Goal: Information Seeking & Learning: Learn about a topic

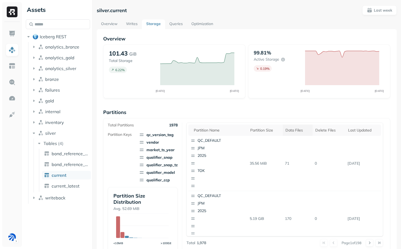
click at [291, 130] on div "Data Files" at bounding box center [298, 130] width 24 height 6
click at [201, 26] on link "Optimization" at bounding box center [202, 24] width 30 height 10
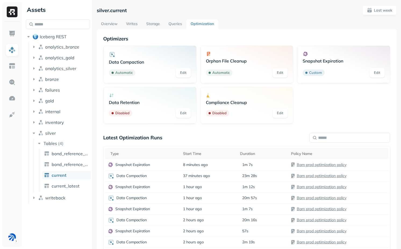
click at [102, 12] on p "silver.current" at bounding box center [112, 10] width 30 height 6
drag, startPoint x: 102, startPoint y: 12, endPoint x: 133, endPoint y: 12, distance: 30.1
click at [133, 12] on div "silver.current Last week" at bounding box center [247, 10] width 300 height 10
copy div "silver.current"
click at [115, 10] on p "silver.current" at bounding box center [112, 10] width 30 height 6
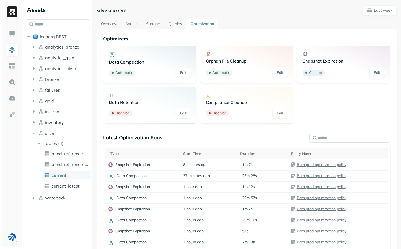
click at [105, 10] on p "silver.current" at bounding box center [112, 10] width 30 height 6
drag, startPoint x: 105, startPoint y: 10, endPoint x: 130, endPoint y: 10, distance: 25.3
click at [130, 10] on div "silver.current Last week" at bounding box center [247, 10] width 300 height 10
click at [118, 25] on link "Overview" at bounding box center [109, 24] width 25 height 10
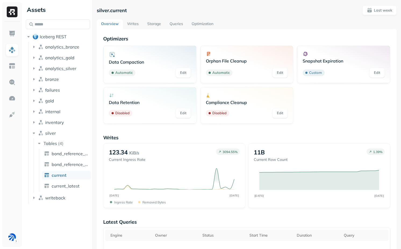
click at [103, 9] on p "silver.current" at bounding box center [112, 10] width 30 height 6
drag, startPoint x: 103, startPoint y: 9, endPoint x: 127, endPoint y: 10, distance: 24.5
click at [127, 10] on div "silver.current Last week" at bounding box center [247, 10] width 300 height 10
copy div "silver.current"
click at [318, 111] on div "Data Compaction Automatic Edit Orphan File Cleanup Automatic Edit Snapshot Expi…" at bounding box center [246, 84] width 287 height 78
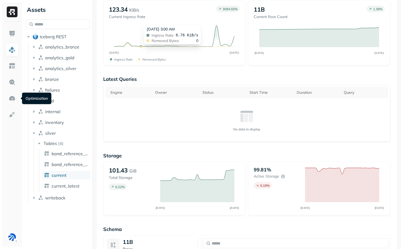
scroll to position [192, 0]
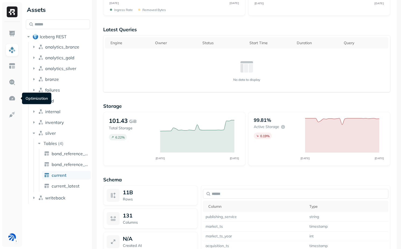
click at [70, 222] on div "Assets Iceberg REST analytics_bronze analytics_gold analytics_silver bronze fai…" at bounding box center [58, 124] width 69 height 249
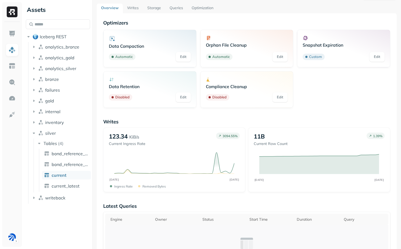
scroll to position [0, 0]
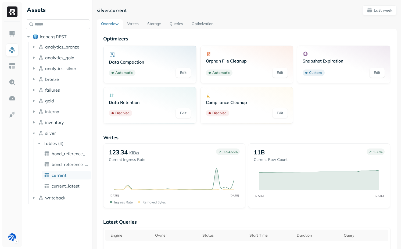
click at [134, 26] on link "Writes" at bounding box center [133, 24] width 20 height 10
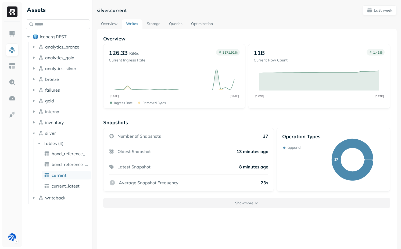
click at [205, 203] on button "Show more" at bounding box center [246, 203] width 287 height 10
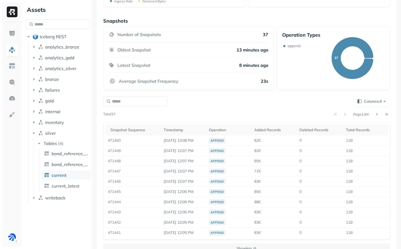
scroll to position [104, 0]
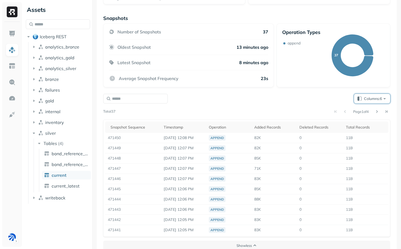
click at [371, 101] on span "Columns: 6" at bounding box center [375, 98] width 23 height 5
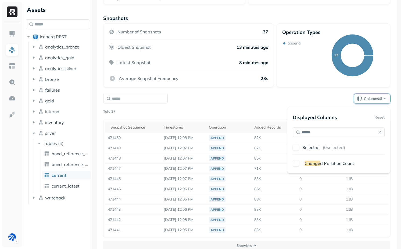
type input "******"
click at [321, 164] on span "d Partition Count" at bounding box center [337, 162] width 34 height 5
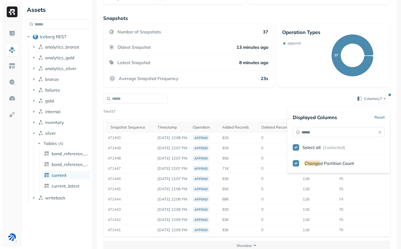
click at [250, 89] on div "Snapshots Number of Snapshots 37 Oldest Snapshot 13 minutes ago Latest Snapshot…" at bounding box center [246, 132] width 287 height 235
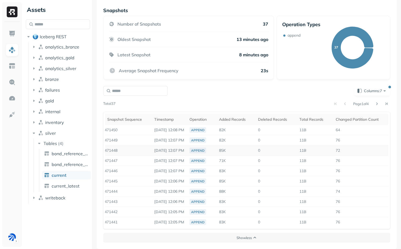
scroll to position [0, 0]
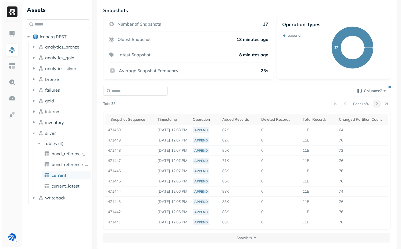
click at [376, 102] on button at bounding box center [377, 104] width 8 height 8
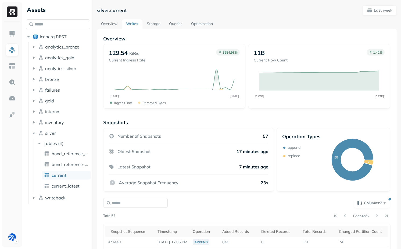
click at [154, 22] on link "Storage" at bounding box center [154, 24] width 22 height 10
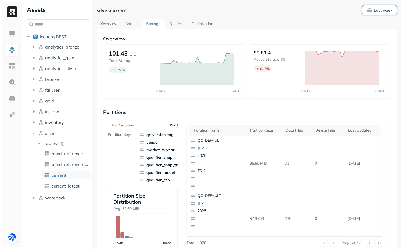
click at [382, 14] on button "Last week" at bounding box center [380, 10] width 34 height 10
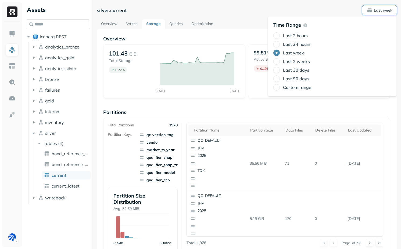
click at [296, 41] on div "Last 2 hours Last 24 hours Last week Last 2 weeks Last 30 days Last 90 days Cus…" at bounding box center [333, 61] width 118 height 58
click at [296, 45] on label "Last 24 hours" at bounding box center [296, 43] width 27 height 5
click at [280, 45] on button "Last 24 hours" at bounding box center [277, 44] width 6 height 6
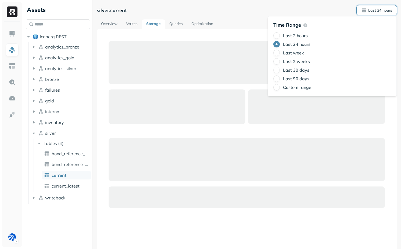
click at [399, 125] on div "silver.current Last 24 hours Overview Writes Storage Queries Optimization" at bounding box center [247, 124] width 309 height 249
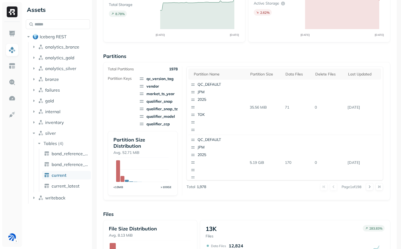
scroll to position [59, 0]
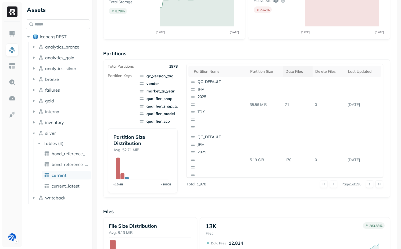
click at [290, 72] on div "Data Files" at bounding box center [298, 71] width 24 height 6
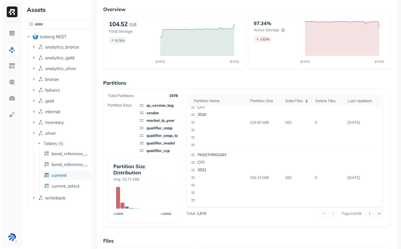
scroll to position [0, 0]
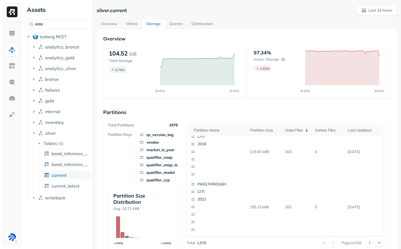
click at [132, 23] on link "Writes" at bounding box center [132, 24] width 20 height 10
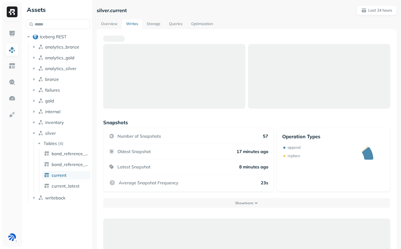
scroll to position [29, 0]
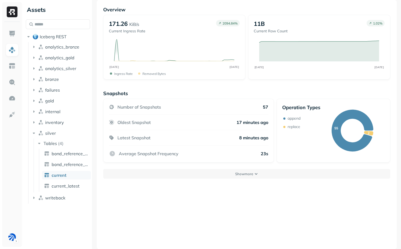
click at [246, 178] on div "Overview 171.26 KiB/s Current Ingress Rate 2094.84 % OCT 13 OCT 14 Ingress Rate…" at bounding box center [247, 124] width 300 height 249
click at [246, 165] on div "Snapshots Number of Snapshots 57 Oldest Snapshot 17 minutes ago Latest Snapshot…" at bounding box center [246, 134] width 287 height 88
click at [246, 174] on p "Show more" at bounding box center [244, 173] width 18 height 5
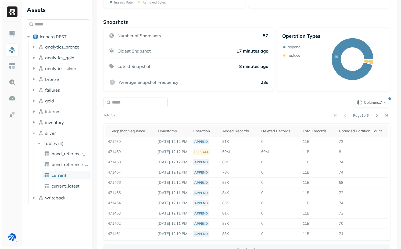
scroll to position [104, 0]
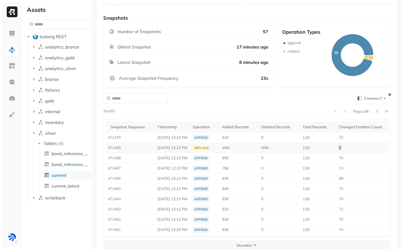
drag, startPoint x: 349, startPoint y: 149, endPoint x: 354, endPoint y: 149, distance: 4.8
click at [354, 149] on td "8" at bounding box center [363, 148] width 55 height 10
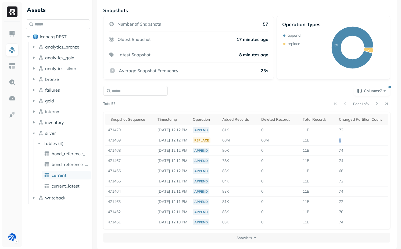
scroll to position [0, 0]
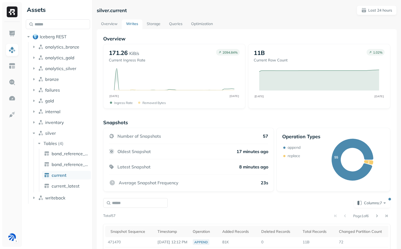
click at [152, 26] on link "Storage" at bounding box center [154, 24] width 22 height 10
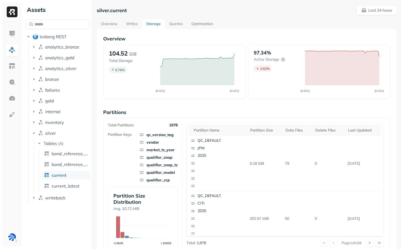
click at [200, 26] on link "Optimization" at bounding box center [202, 24] width 30 height 10
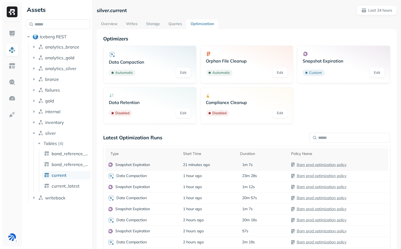
scroll to position [42, 0]
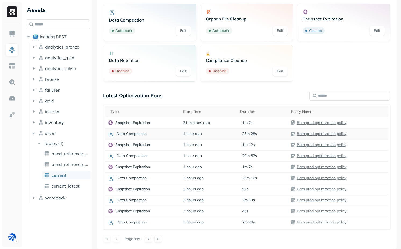
click at [157, 135] on div "Data Compaction" at bounding box center [143, 133] width 70 height 6
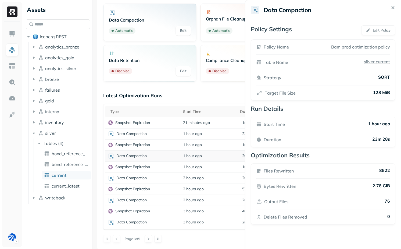
click at [161, 158] on html "Assets Iceberg REST analytics_bronze analytics_gold analytics_silver bronze fai…" at bounding box center [200, 124] width 401 height 249
click at [161, 154] on div "Data Compaction" at bounding box center [143, 155] width 70 height 6
click at [159, 179] on div "Data Compaction" at bounding box center [143, 178] width 70 height 6
click at [161, 201] on div "Data Compaction" at bounding box center [143, 200] width 70 height 6
click at [164, 224] on div "Data Compaction" at bounding box center [143, 222] width 70 height 6
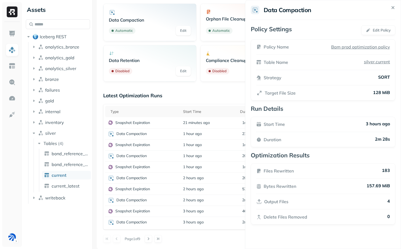
click at [212, 229] on div "Latest Optimization Runs Type Start Time Duration Policy Name Snapshot Expirati…" at bounding box center [246, 167] width 287 height 150
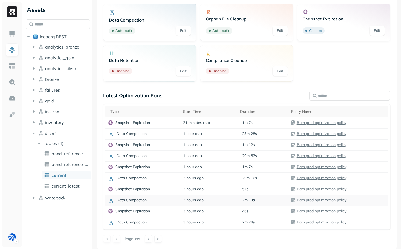
click at [209, 201] on td "2 hours ago" at bounding box center [208, 199] width 57 height 11
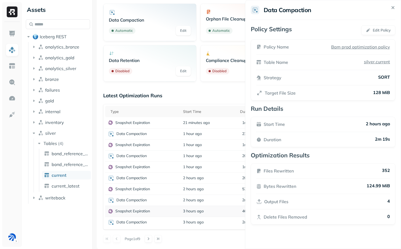
click at [184, 207] on html "Assets Iceberg REST analytics_bronze analytics_gold analytics_silver bronze fai…" at bounding box center [200, 124] width 401 height 249
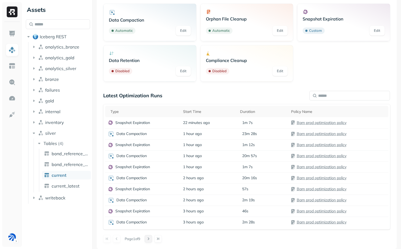
click at [150, 242] on button at bounding box center [149, 239] width 8 height 8
click at [152, 237] on button at bounding box center [149, 239] width 8 height 8
click at [149, 237] on button at bounding box center [149, 239] width 8 height 8
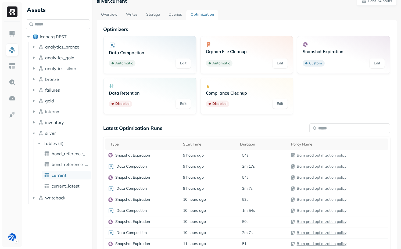
scroll to position [0, 0]
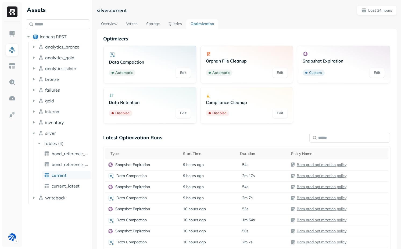
click at [124, 18] on div "silver.current Last 24 hours Overview Writes Storage Queries Optimization Optim…" at bounding box center [247, 147] width 300 height 285
click at [132, 24] on link "Writes" at bounding box center [132, 24] width 20 height 10
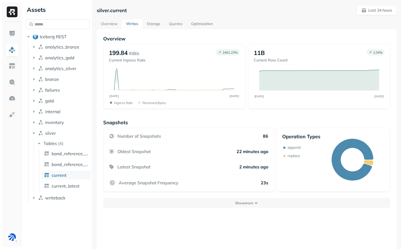
click at [110, 24] on link "Overview" at bounding box center [109, 24] width 25 height 10
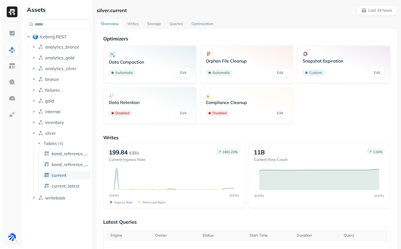
click at [134, 25] on link "Writes" at bounding box center [133, 24] width 20 height 10
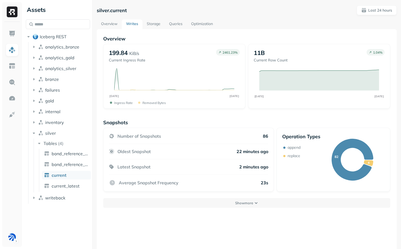
click at [148, 21] on link "Storage" at bounding box center [154, 24] width 22 height 10
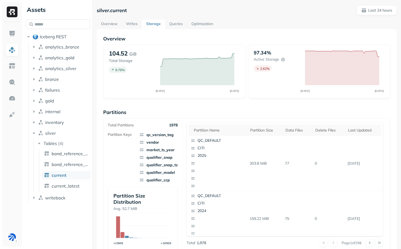
click at [134, 24] on link "Writes" at bounding box center [132, 24] width 20 height 10
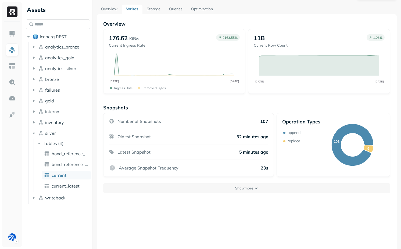
scroll to position [16, 0]
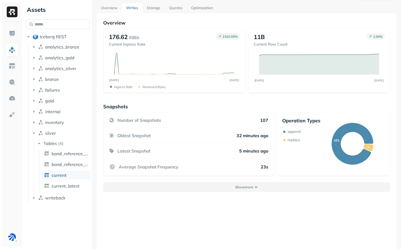
click at [204, 183] on button "Show more" at bounding box center [246, 187] width 287 height 10
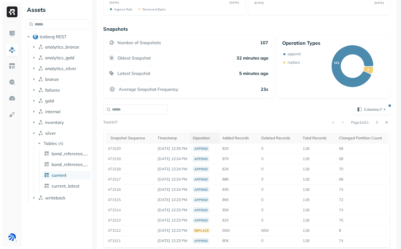
scroll to position [112, 0]
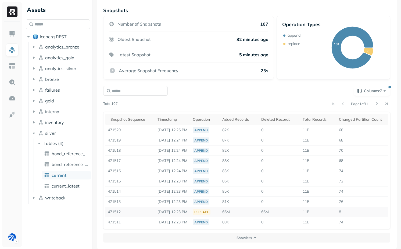
drag, startPoint x: 181, startPoint y: 212, endPoint x: 193, endPoint y: 212, distance: 11.3
click at [187, 212] on p "Oct 14, 2025 12:23 PM" at bounding box center [173, 211] width 30 height 5
click at [376, 103] on button at bounding box center [377, 104] width 8 height 8
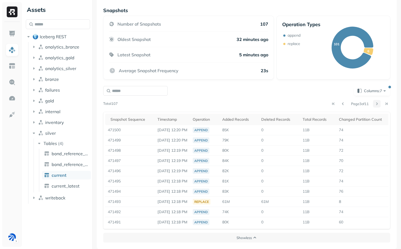
click at [375, 101] on button at bounding box center [377, 104] width 8 height 8
click at [330, 104] on button at bounding box center [334, 104] width 8 height 8
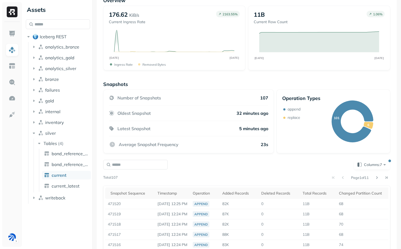
scroll to position [0, 0]
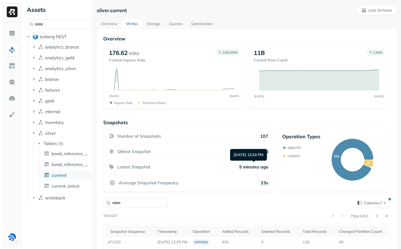
drag, startPoint x: 225, startPoint y: 150, endPoint x: 272, endPoint y: 153, distance: 47.4
click at [272, 153] on div "Number of Snapshots 107 Oldest Snapshot 32 minutes ago Latest Snapshot 5 minute…" at bounding box center [188, 159] width 171 height 64
click at [151, 23] on link "Storage" at bounding box center [154, 24] width 22 height 10
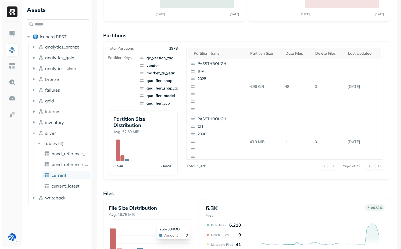
scroll to position [72, 0]
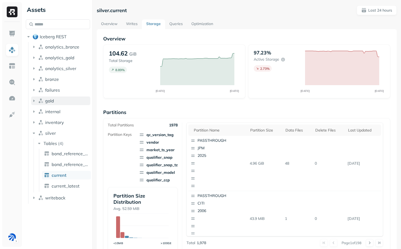
click at [56, 99] on button "gold" at bounding box center [60, 100] width 59 height 9
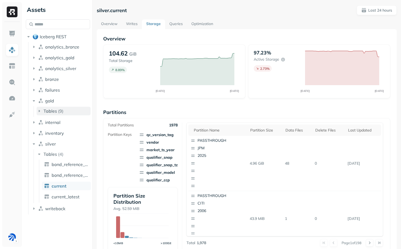
click at [59, 110] on p "( 9 )" at bounding box center [60, 110] width 5 height 5
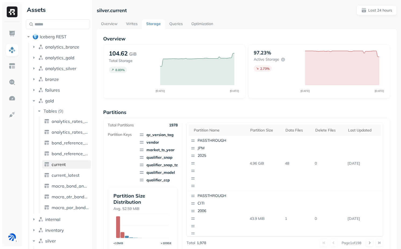
click at [72, 167] on link "current" at bounding box center [66, 164] width 49 height 9
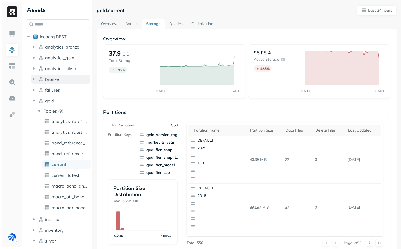
click at [52, 79] on span "bronze" at bounding box center [52, 78] width 14 height 5
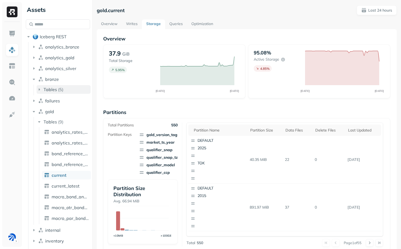
click at [62, 90] on p "( 5 )" at bounding box center [60, 89] width 5 height 5
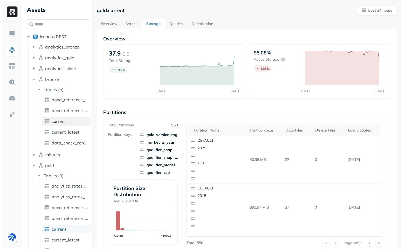
click at [70, 120] on link "current" at bounding box center [66, 121] width 49 height 9
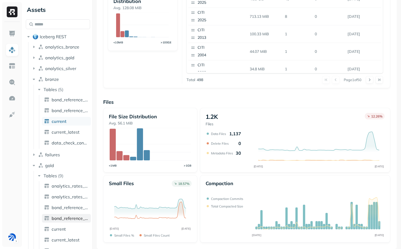
scroll to position [7, 0]
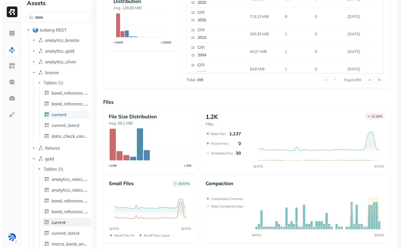
click at [57, 219] on span "current" at bounding box center [59, 221] width 14 height 5
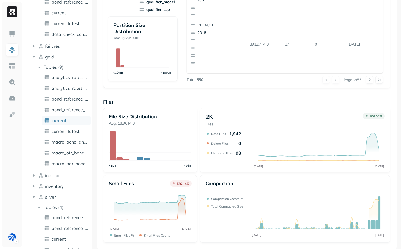
scroll to position [129, 0]
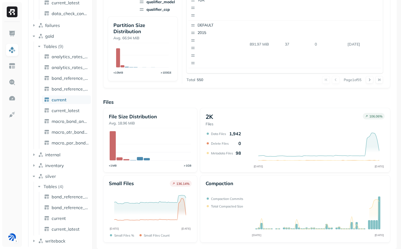
click at [66, 223] on ul "bond_reference_data bond_reference_data_latest current current_latest" at bounding box center [65, 212] width 52 height 43
click at [66, 222] on link "current" at bounding box center [66, 218] width 49 height 9
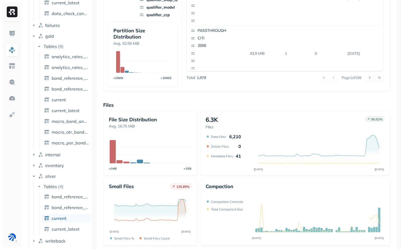
scroll to position [168, 0]
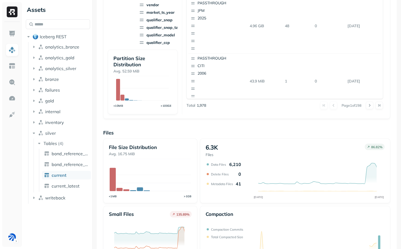
scroll to position [139, 0]
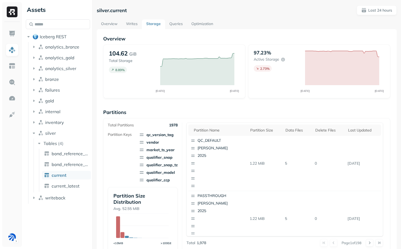
scroll to position [168, 0]
